Goal: Navigation & Orientation: Understand site structure

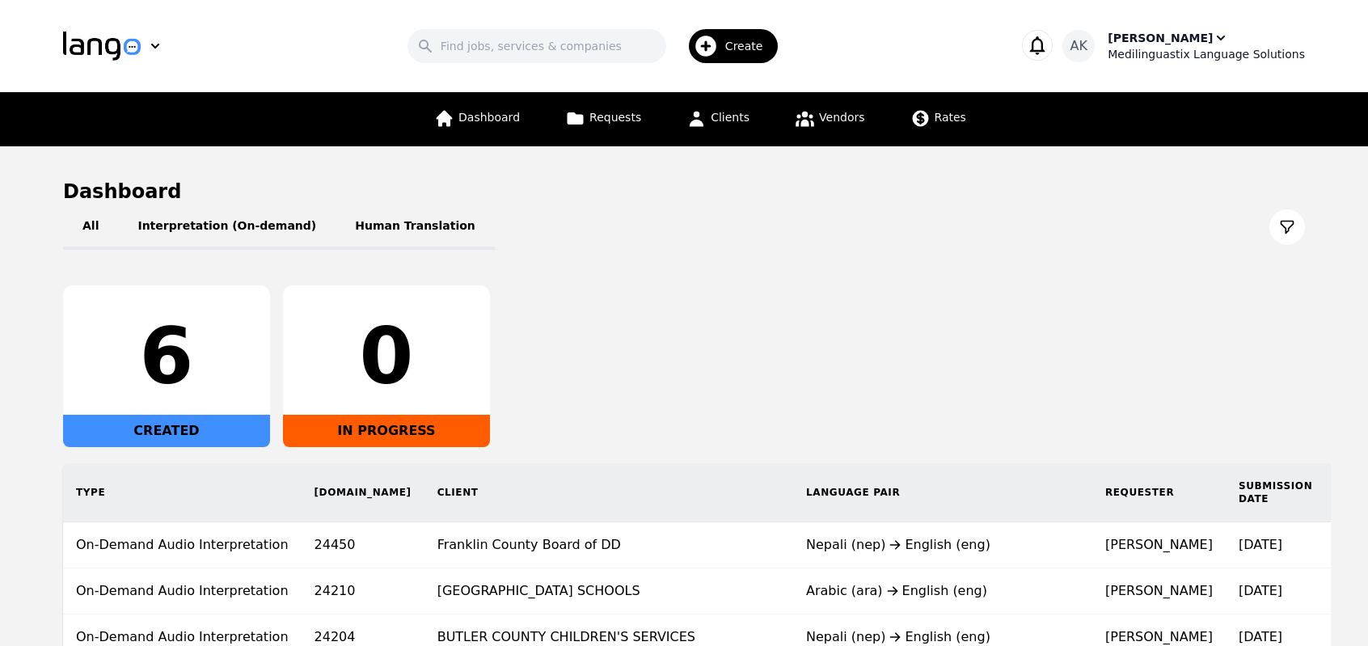
click at [1174, 48] on div "Medilinguastix Language Solutions" at bounding box center [1206, 54] width 197 height 16
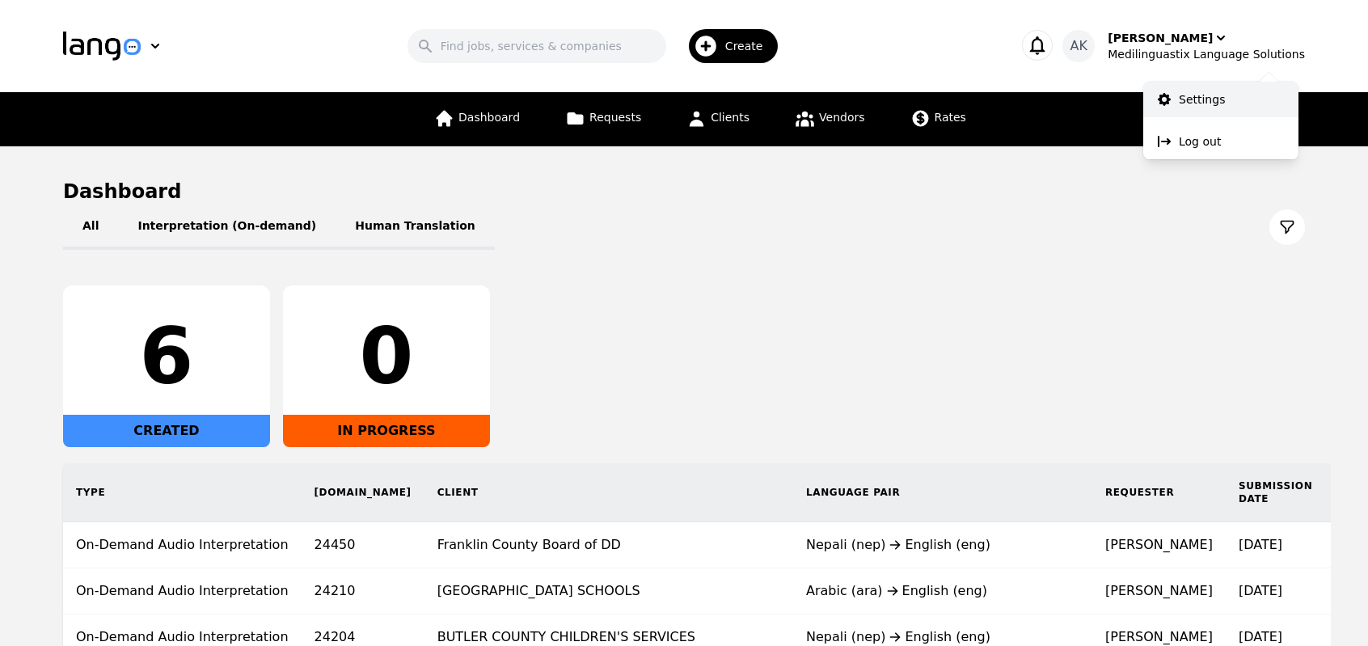
click at [1179, 99] on p "Settings" at bounding box center [1202, 99] width 46 height 16
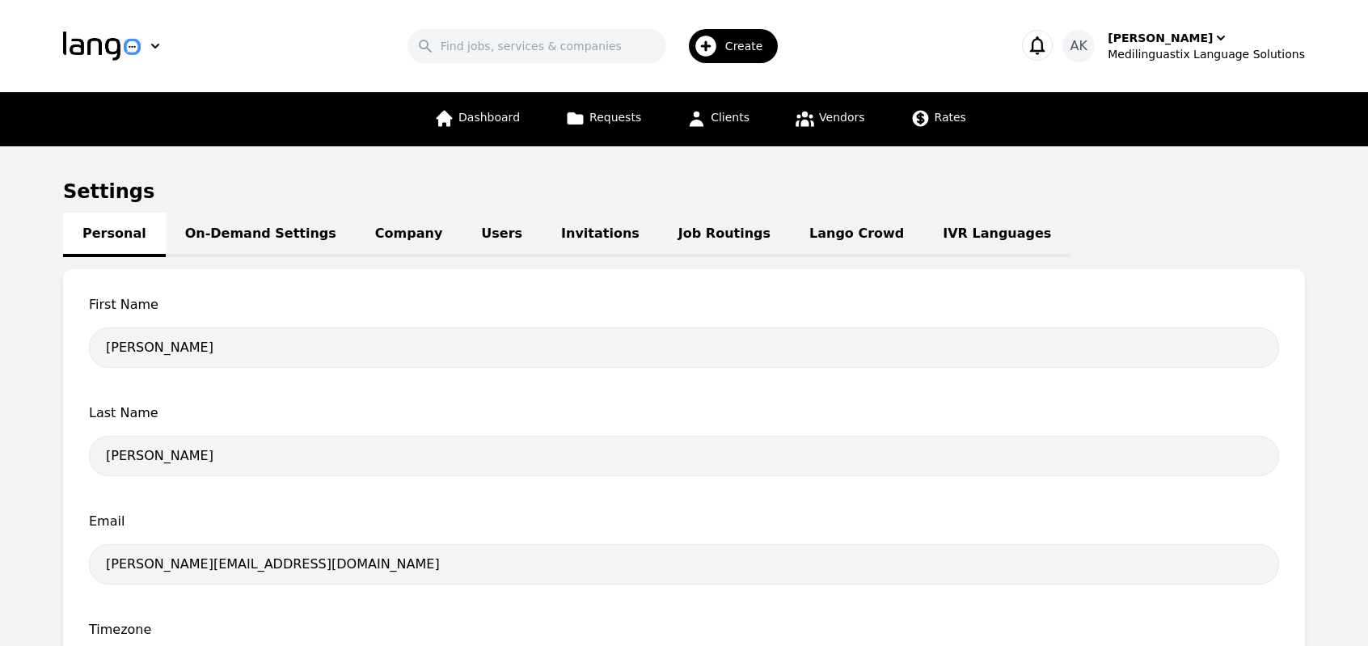
click at [924, 226] on link "IVR Languages" at bounding box center [997, 235] width 147 height 44
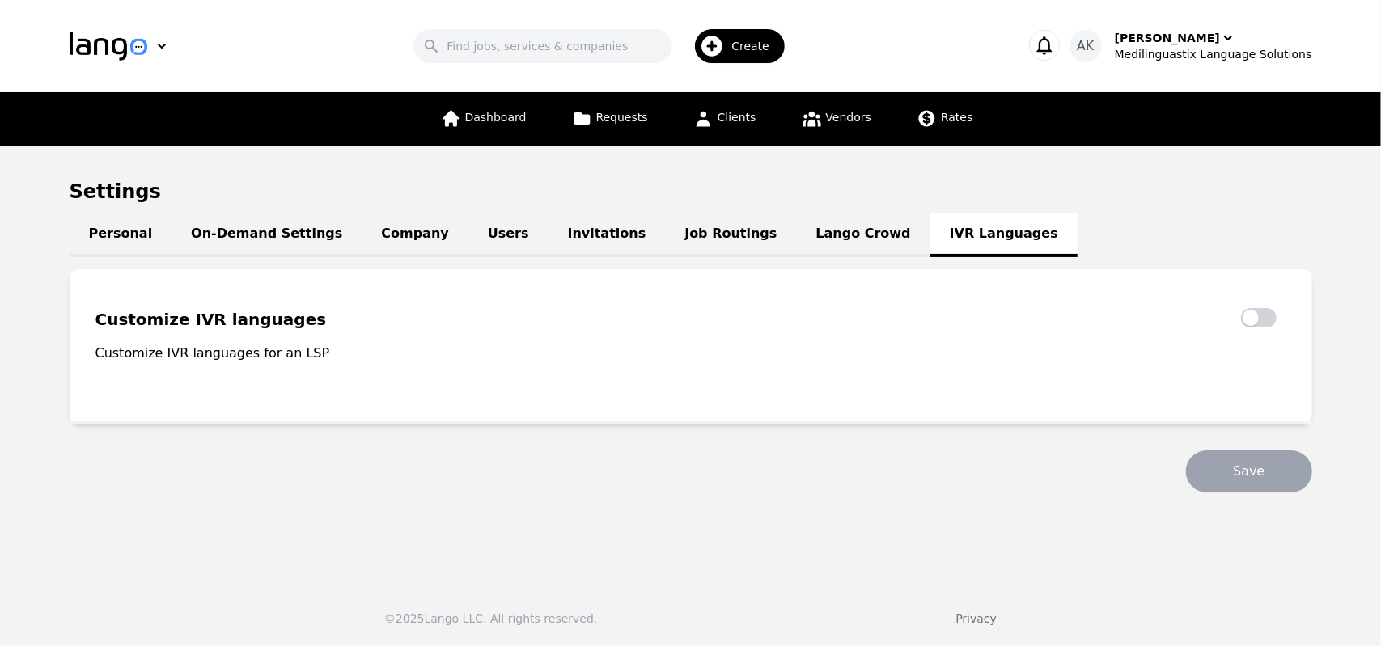
click at [797, 229] on link "Lango Crowd" at bounding box center [863, 235] width 133 height 44
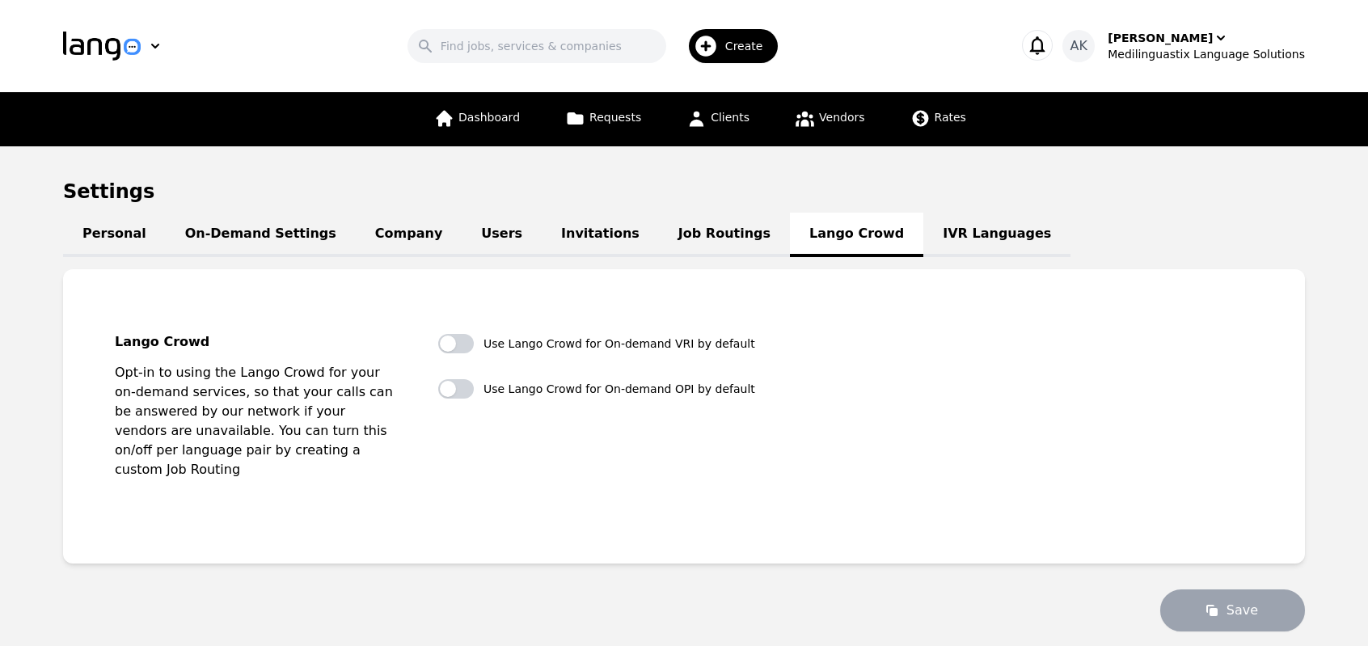
click at [659, 242] on link "Job Routings" at bounding box center [724, 235] width 131 height 44
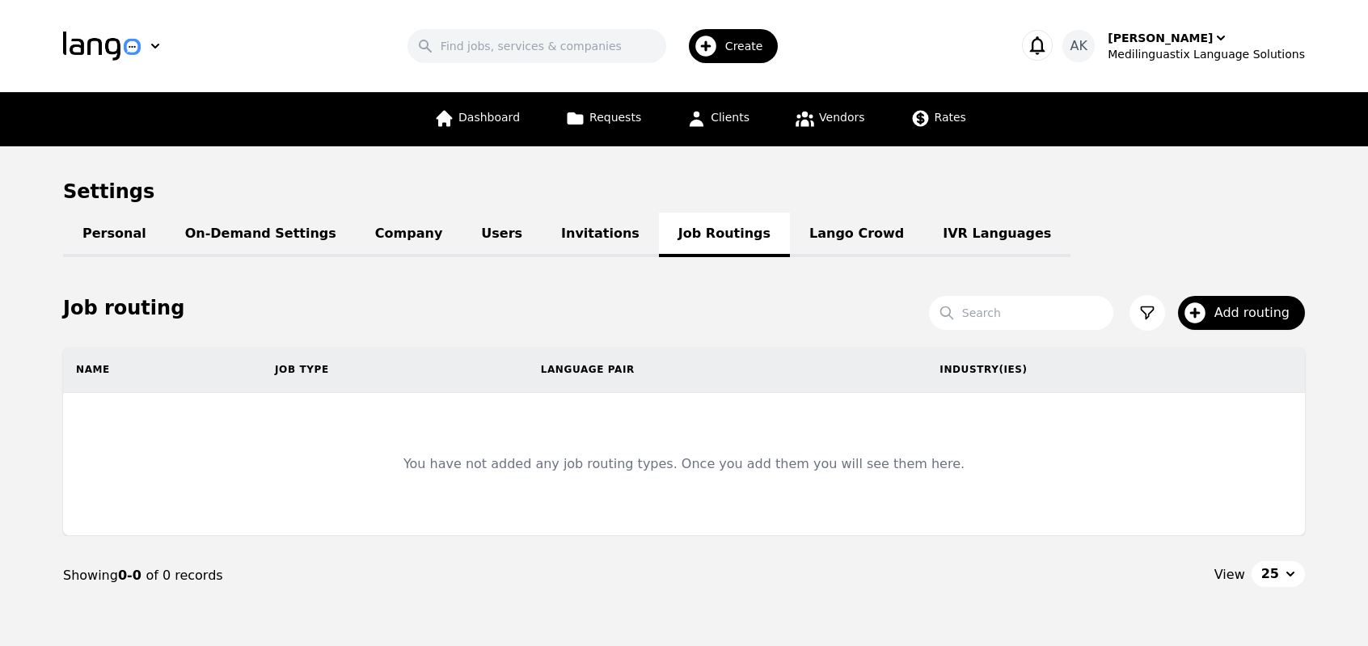
click at [550, 237] on link "Invitations" at bounding box center [600, 235] width 117 height 44
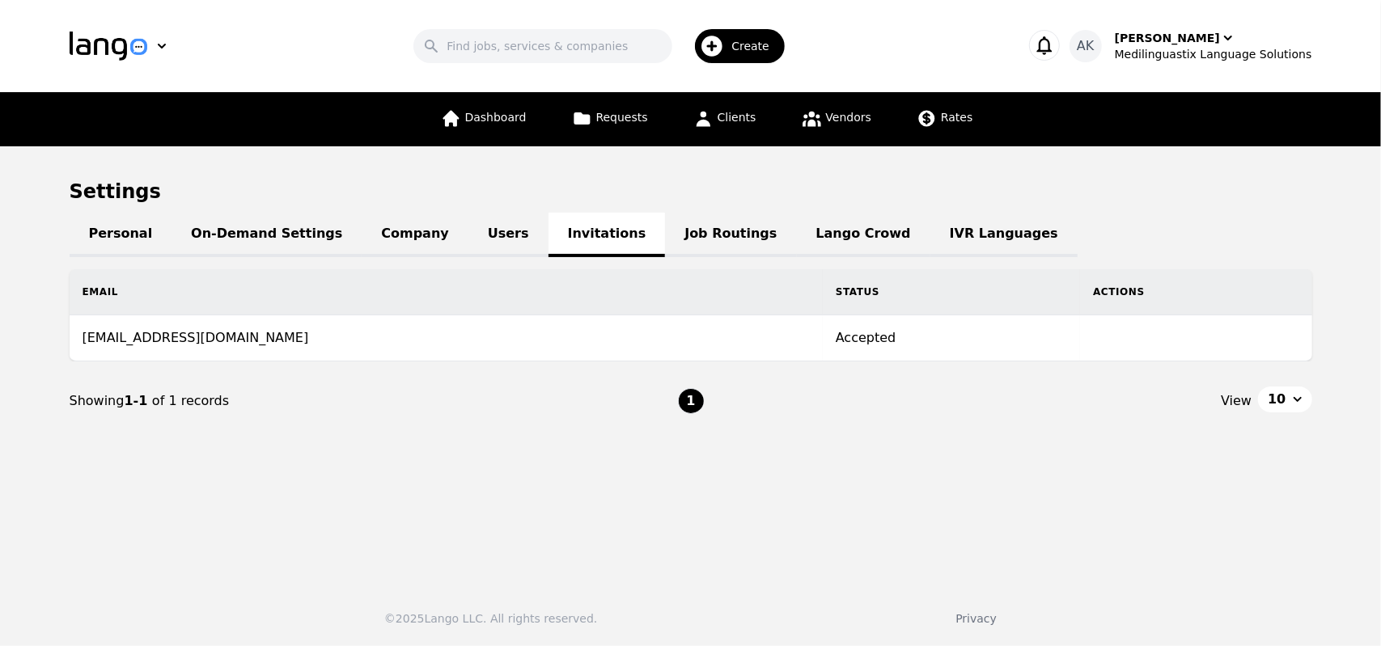
click at [468, 237] on link "Users" at bounding box center [508, 235] width 80 height 44
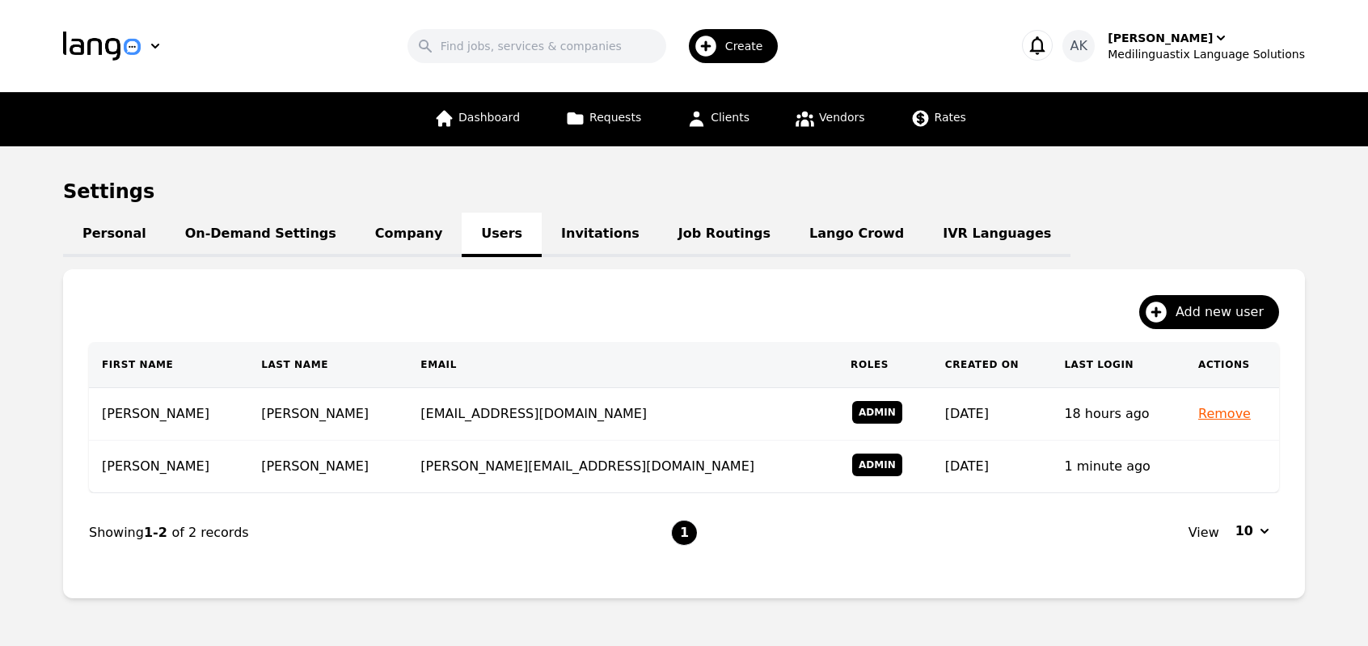
click at [366, 230] on link "Company" at bounding box center [409, 235] width 106 height 44
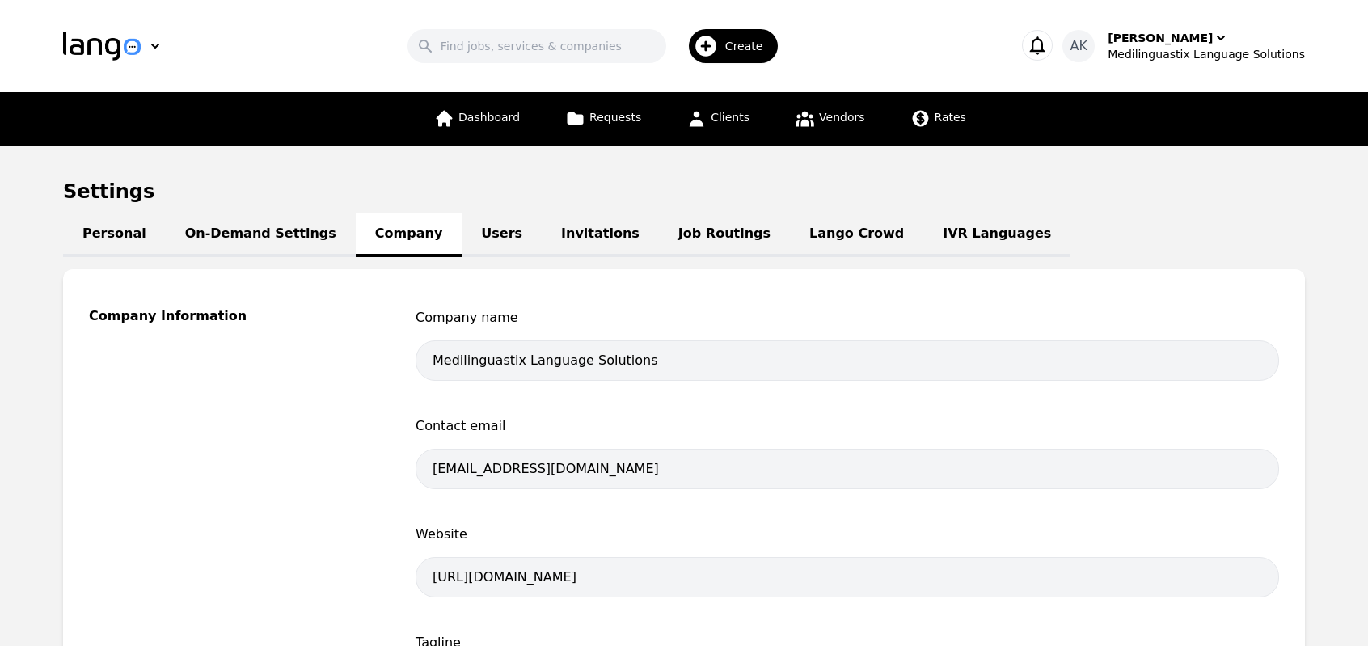
click at [248, 234] on link "On-Demand Settings" at bounding box center [261, 235] width 190 height 44
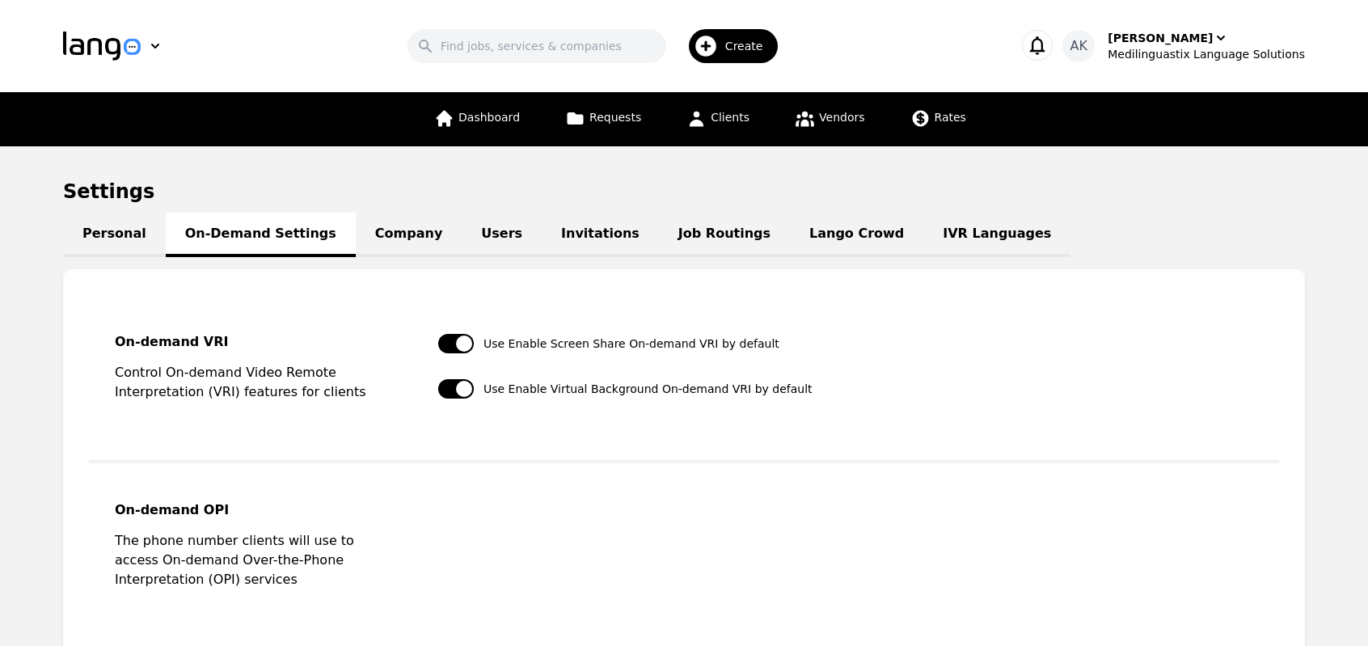
click at [117, 230] on link "Personal" at bounding box center [114, 235] width 103 height 44
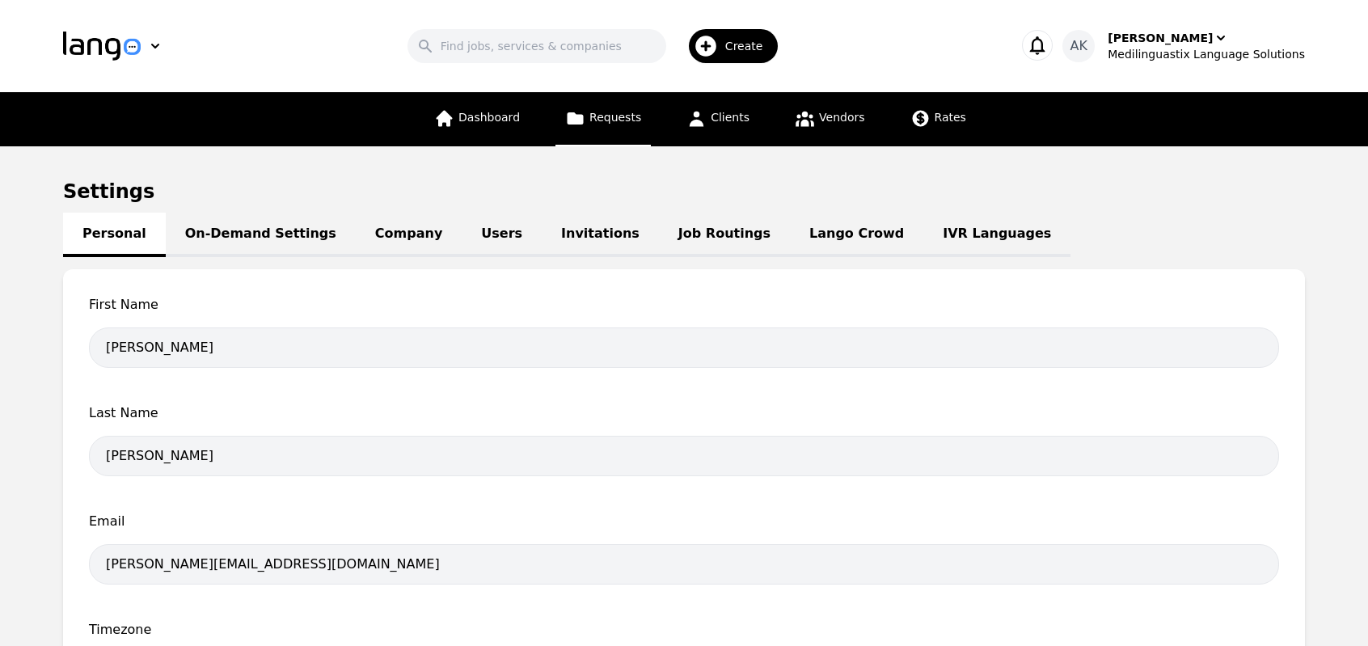
click at [586, 125] on icon at bounding box center [575, 118] width 20 height 20
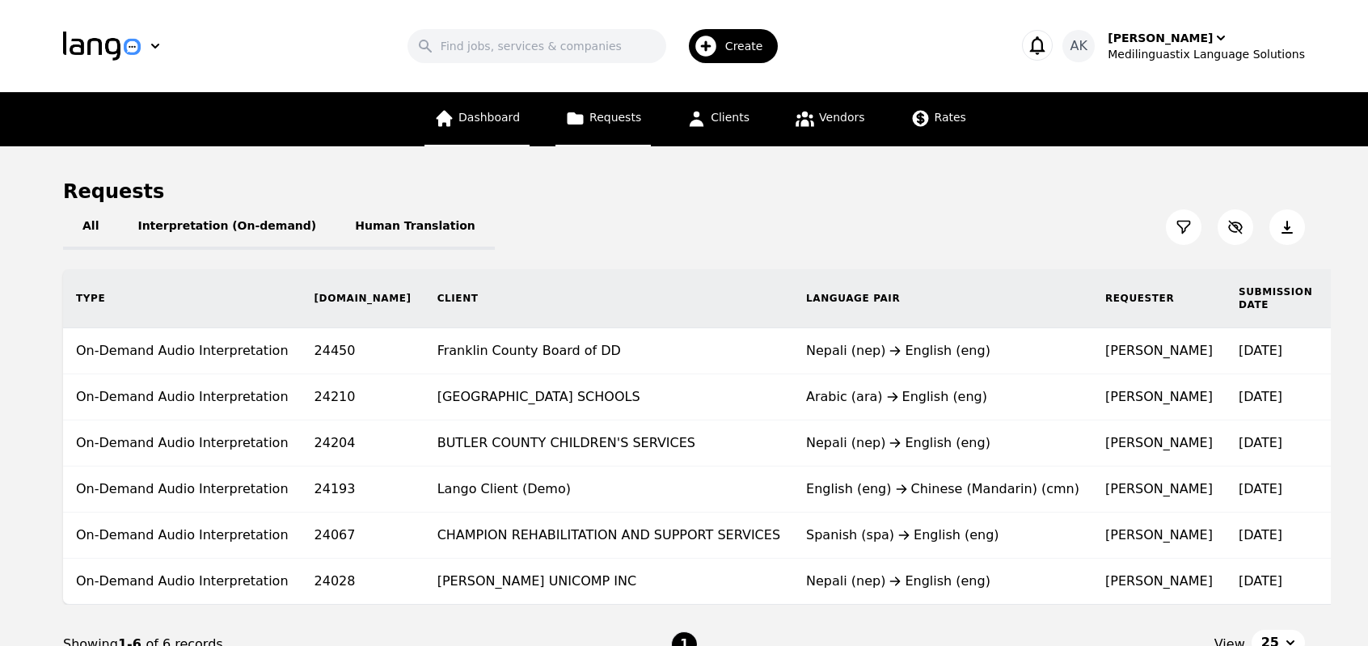
click at [479, 123] on span "Dashboard" at bounding box center [489, 117] width 61 height 13
